Goal: Transaction & Acquisition: Obtain resource

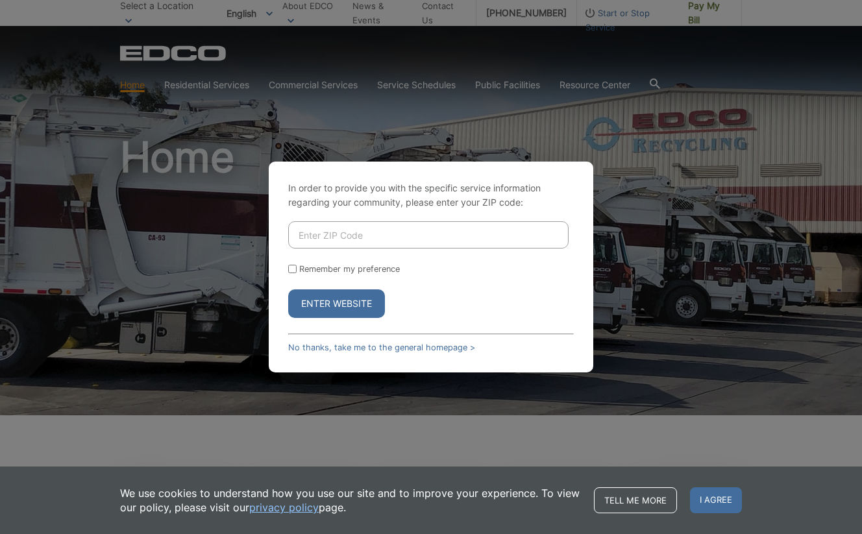
click at [437, 234] on input "Enter ZIP Code" at bounding box center [428, 234] width 280 height 27
type input "0"
type input "91902"
click at [349, 299] on button "Enter Website" at bounding box center [336, 303] width 97 height 29
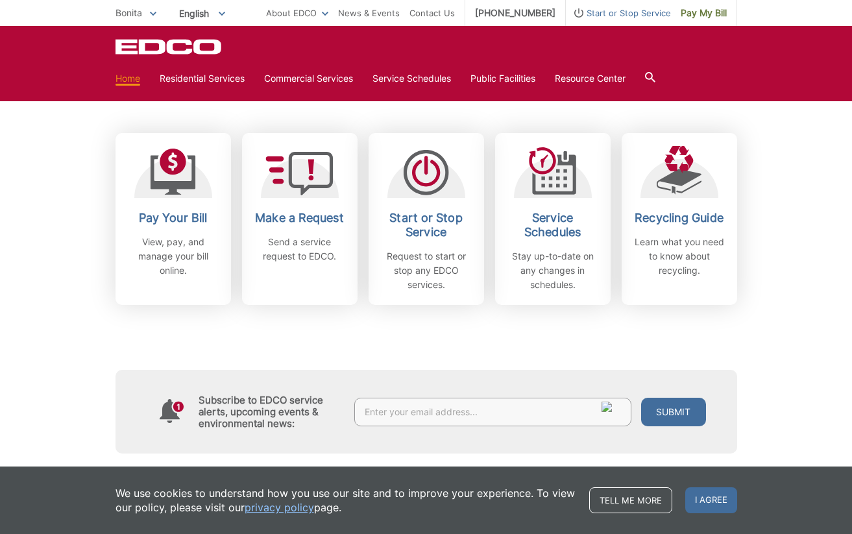
scroll to position [352, 0]
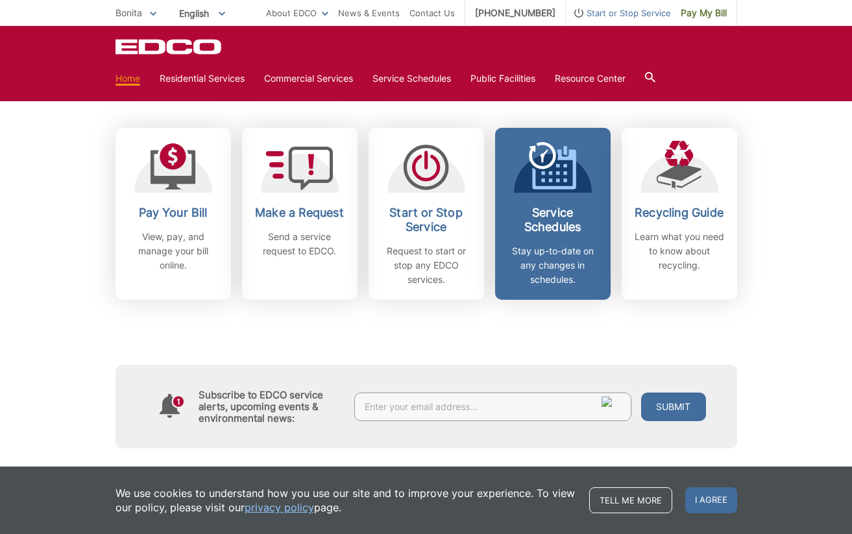
click at [559, 173] on icon at bounding box center [558, 174] width 4 height 4
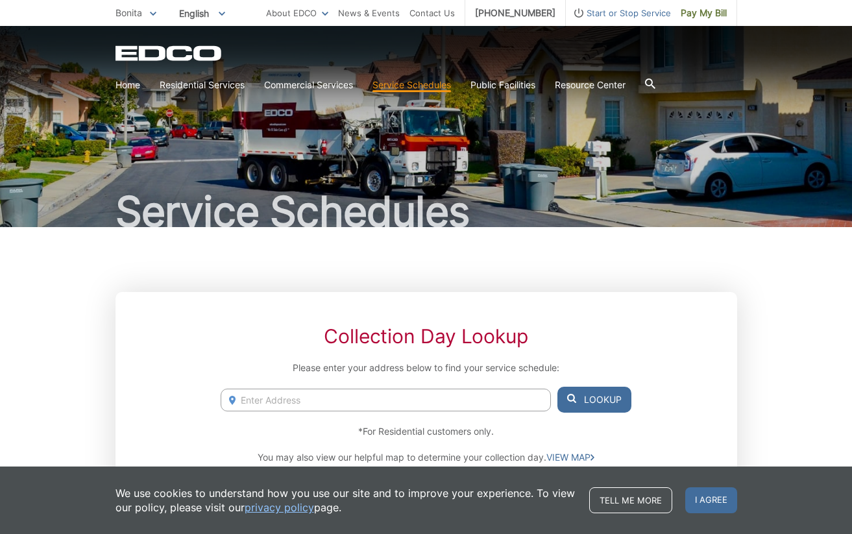
click at [303, 398] on input "Enter Address" at bounding box center [386, 400] width 330 height 23
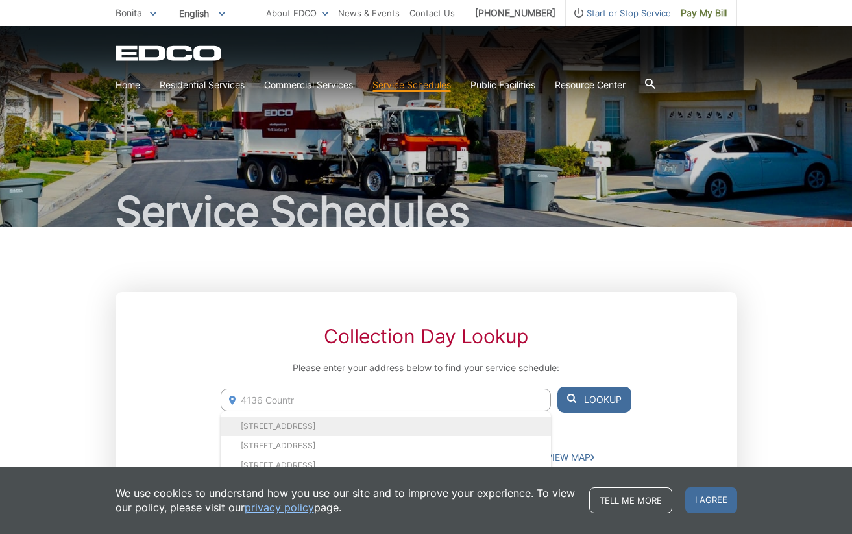
drag, startPoint x: 303, startPoint y: 398, endPoint x: 292, endPoint y: 427, distance: 30.6
click at [292, 427] on li "4136 Country Trails, Bonita, CA, 91902" at bounding box center [386, 426] width 330 height 19
type input "4136 Country Trails, Bonita, CA, 91902"
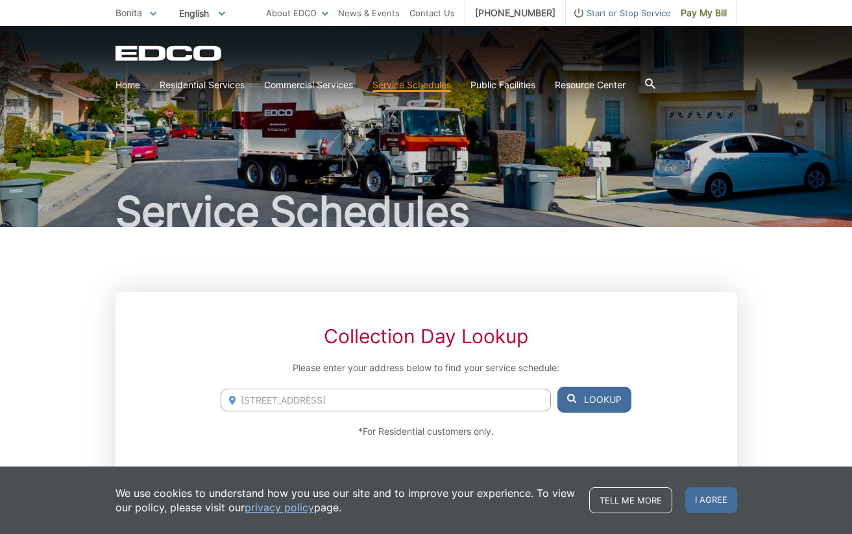
click at [587, 401] on button "Lookup" at bounding box center [594, 400] width 74 height 26
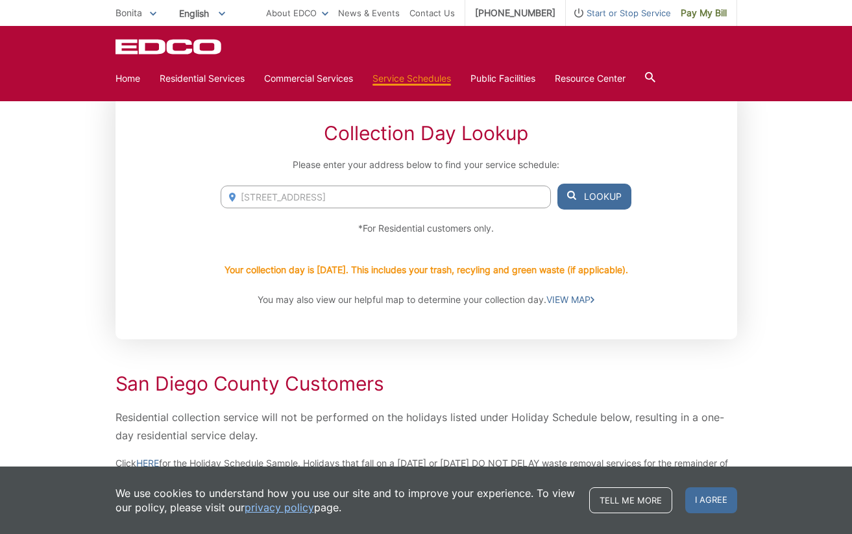
scroll to position [204, 0]
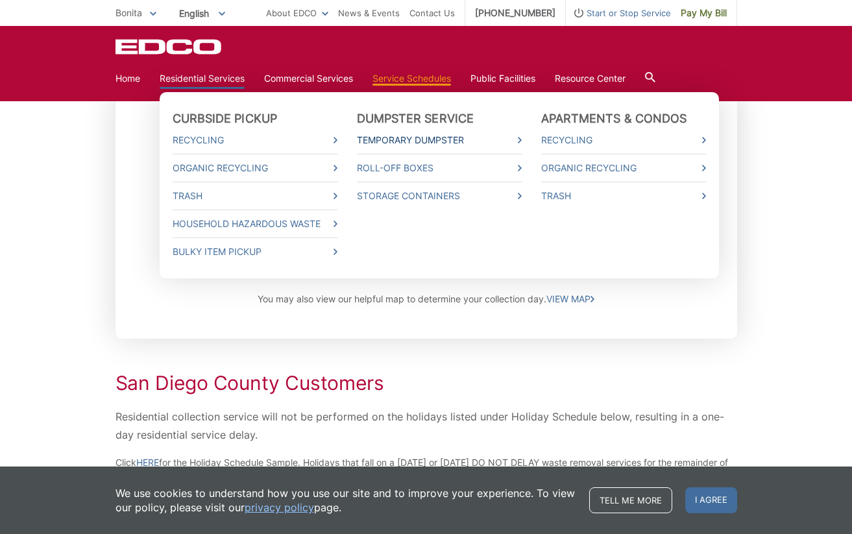
click at [405, 139] on link "Temporary Dumpster" at bounding box center [439, 140] width 165 height 14
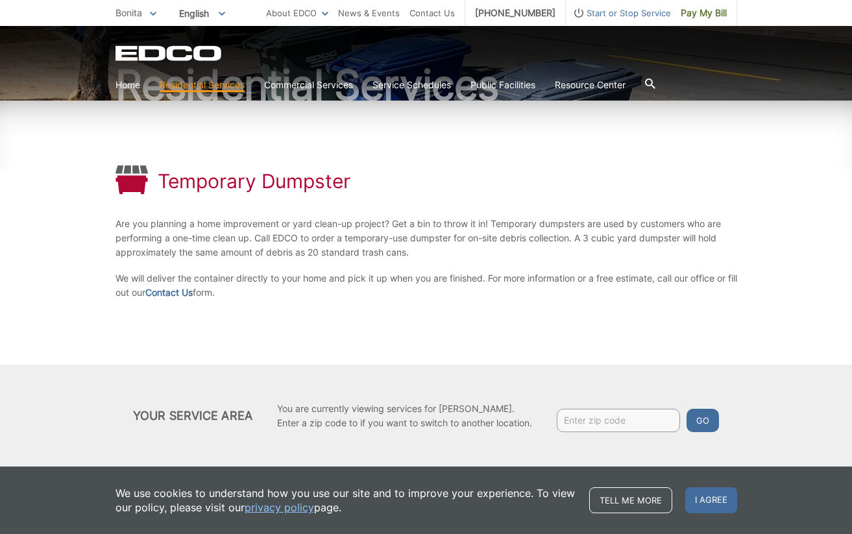
scroll to position [127, 0]
